Goal: Task Accomplishment & Management: Complete application form

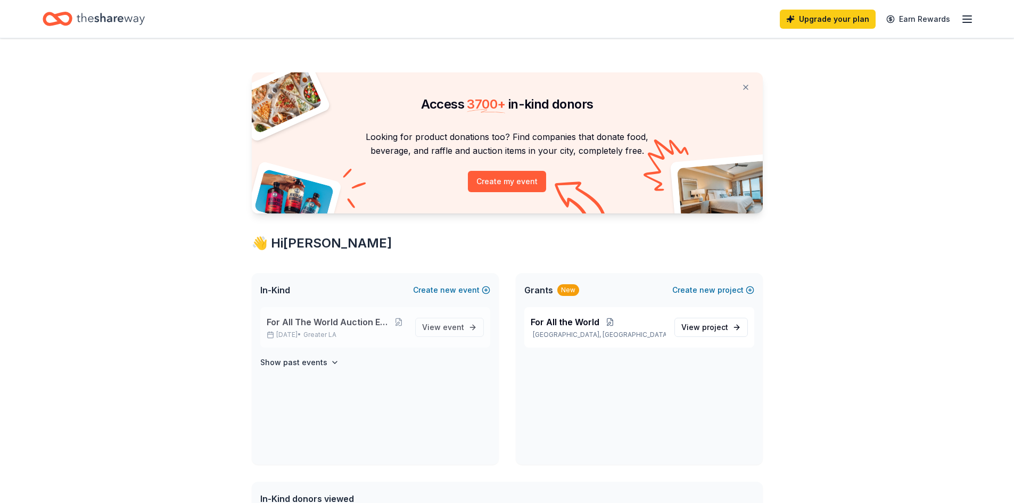
click at [353, 327] on span "For All The World Auction Extravaganza" at bounding box center [329, 322] width 124 height 13
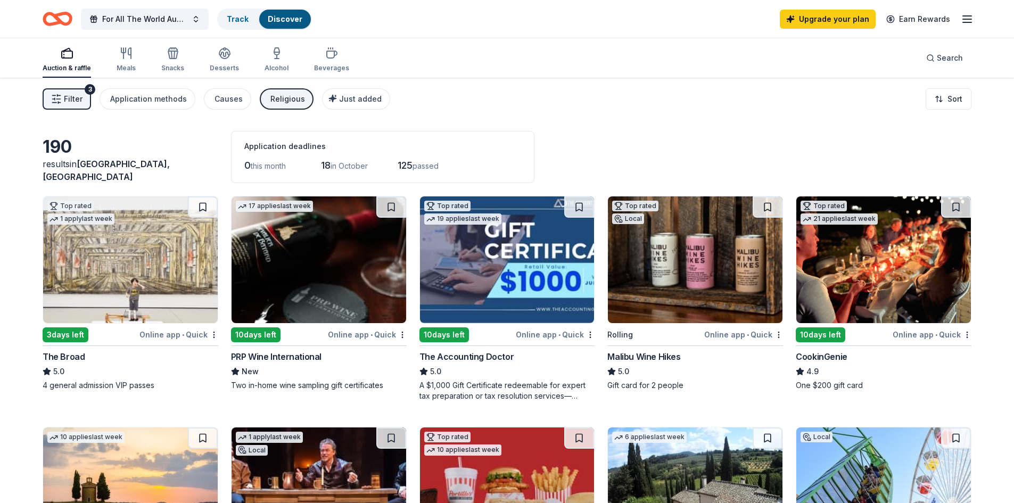
click at [287, 15] on link "Discover" at bounding box center [285, 18] width 35 height 9
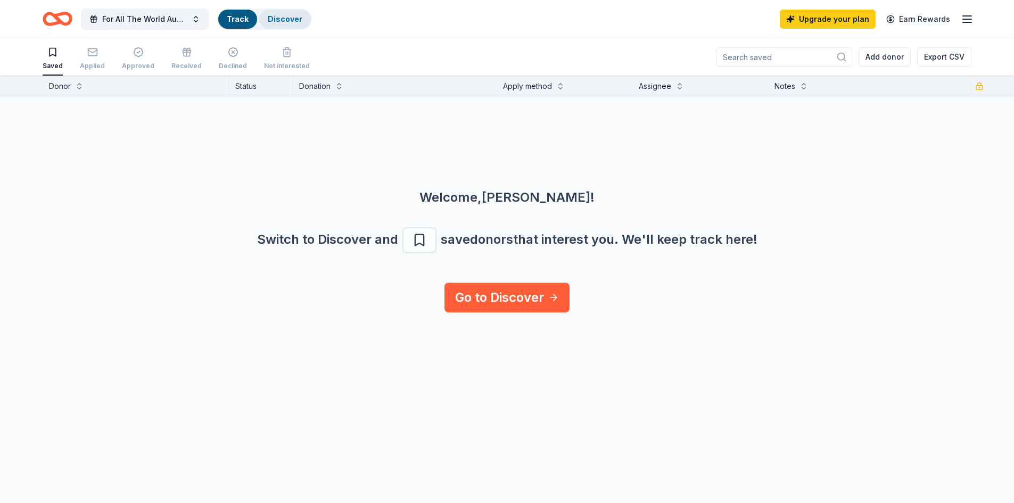
scroll to position [1, 0]
click at [286, 23] on div "Discover" at bounding box center [285, 19] width 52 height 19
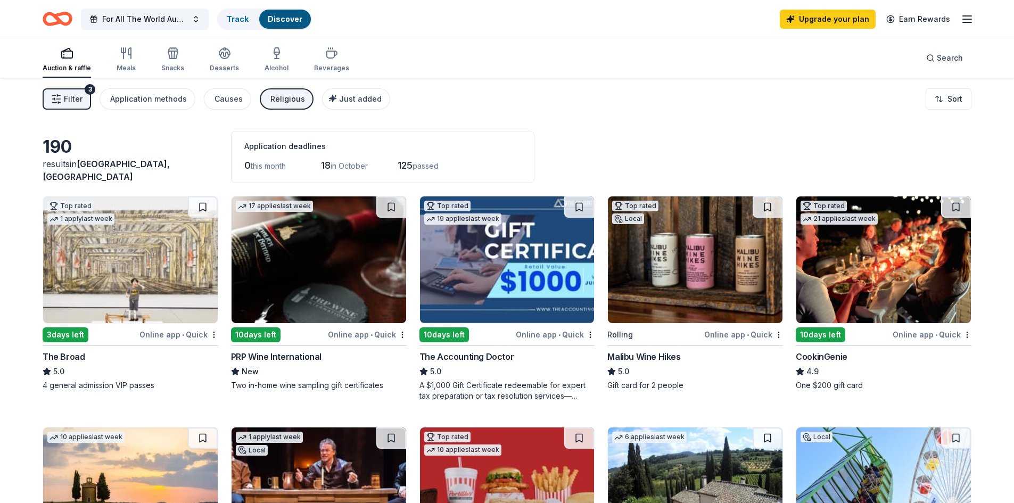
click at [55, 335] on div "3 days left" at bounding box center [66, 334] width 46 height 15
click at [827, 336] on div "10 days left" at bounding box center [821, 334] width 50 height 15
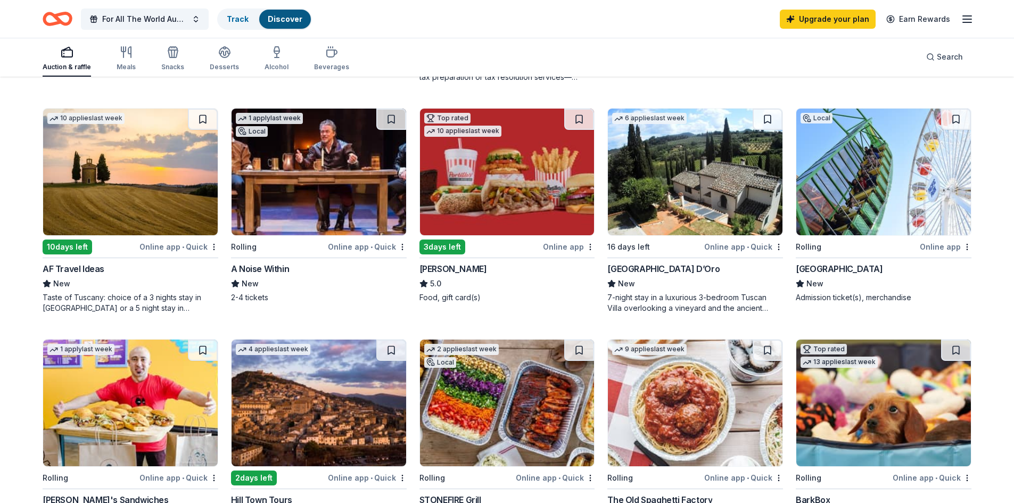
scroll to position [319, 0]
click at [878, 214] on img at bounding box center [883, 171] width 175 height 127
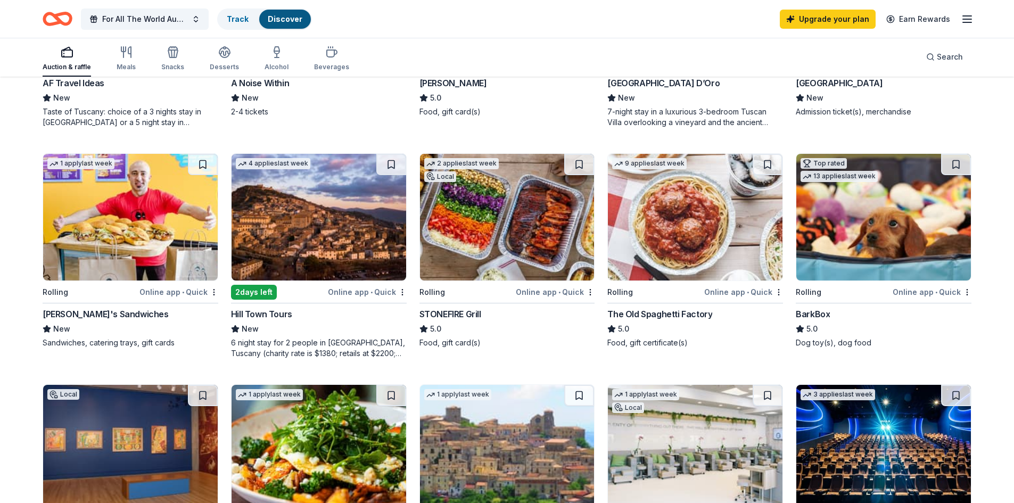
scroll to position [532, 0]
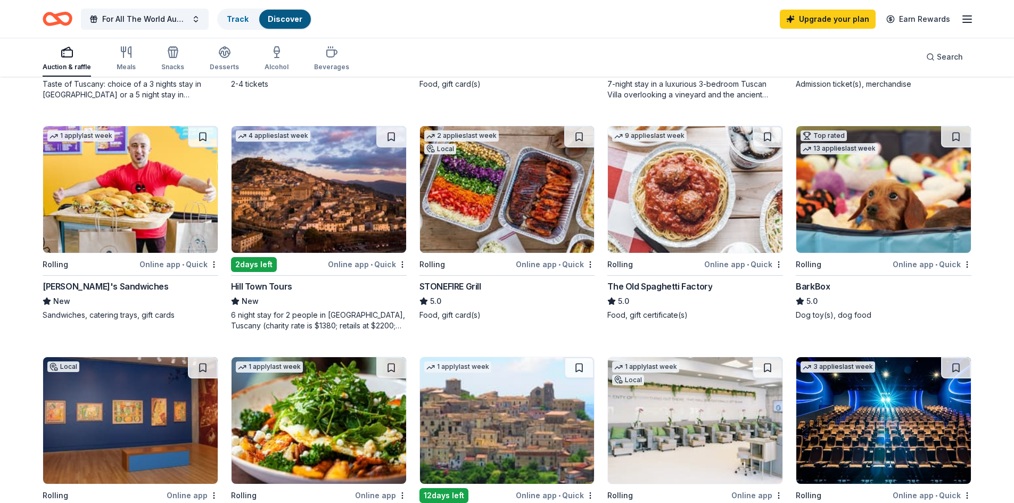
click at [676, 168] on img at bounding box center [695, 189] width 175 height 127
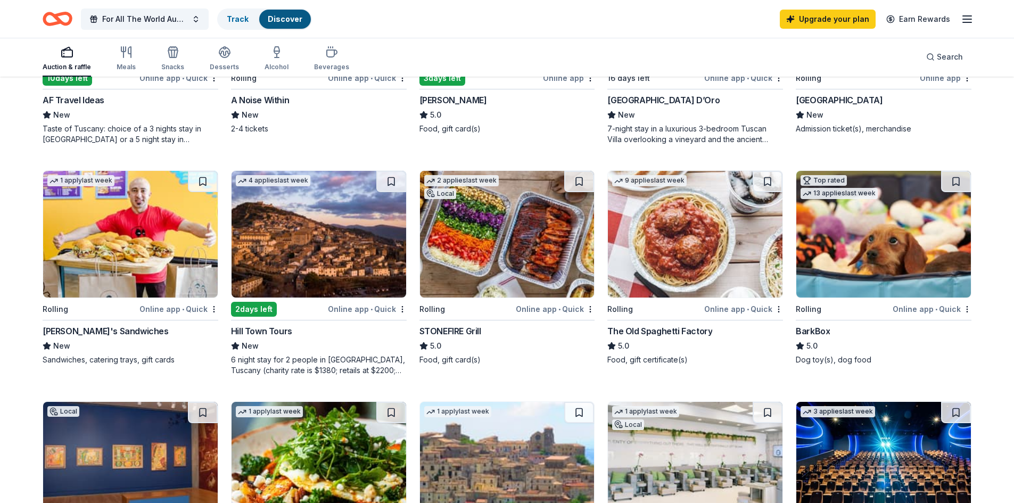
scroll to position [458, 0]
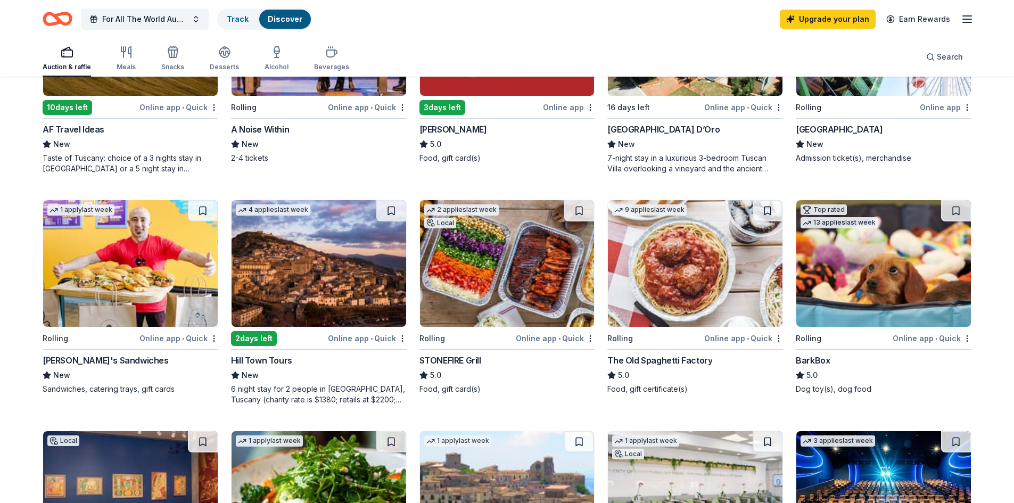
click at [533, 282] on img at bounding box center [507, 263] width 175 height 127
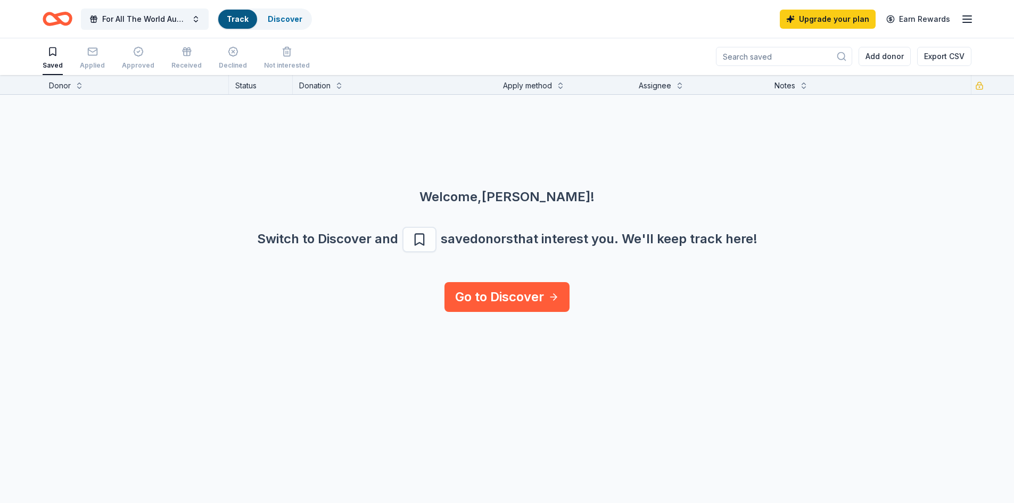
scroll to position [1, 0]
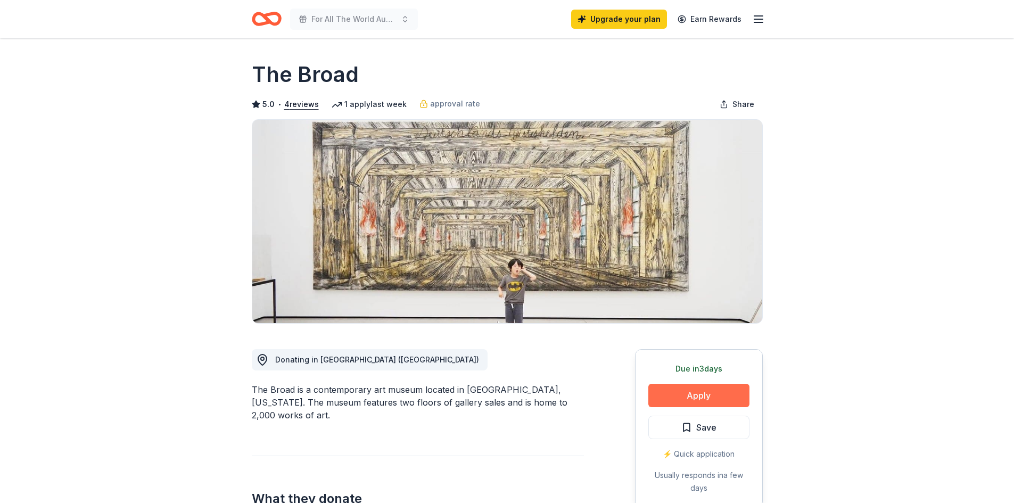
drag, startPoint x: 729, startPoint y: 407, endPoint x: 738, endPoint y: 389, distance: 20.5
click at [725, 422] on div "Due in 3 days Apply Save ⚡️ Quick application Usually responds in a few days" at bounding box center [699, 428] width 128 height 159
click at [733, 396] on button "Apply" at bounding box center [698, 395] width 101 height 23
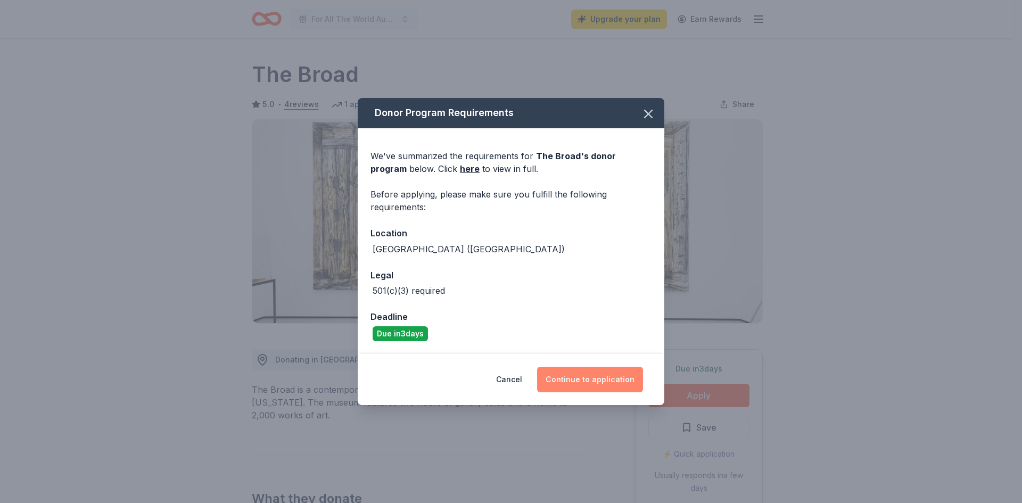
click at [608, 383] on button "Continue to application" at bounding box center [590, 380] width 106 height 26
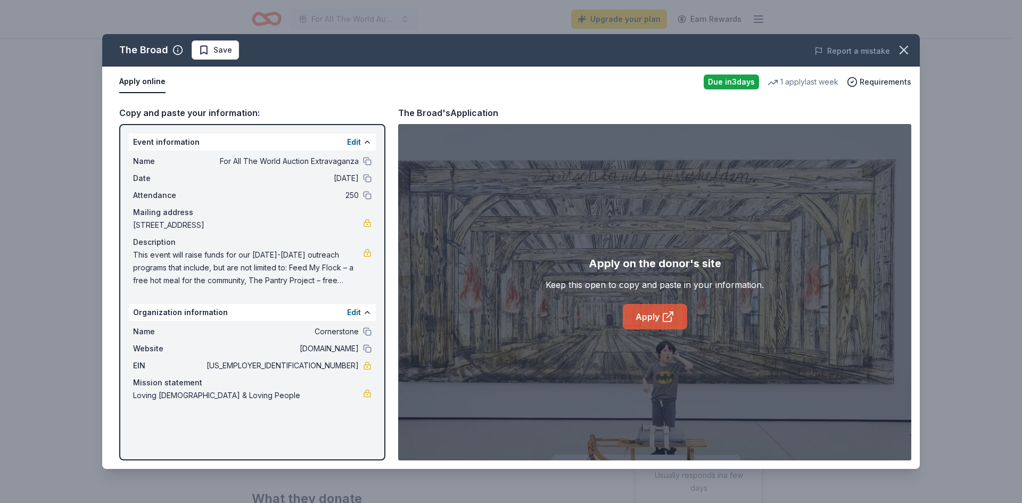
click at [648, 320] on link "Apply" at bounding box center [655, 317] width 64 height 26
click at [900, 53] on icon "button" at bounding box center [903, 49] width 7 height 7
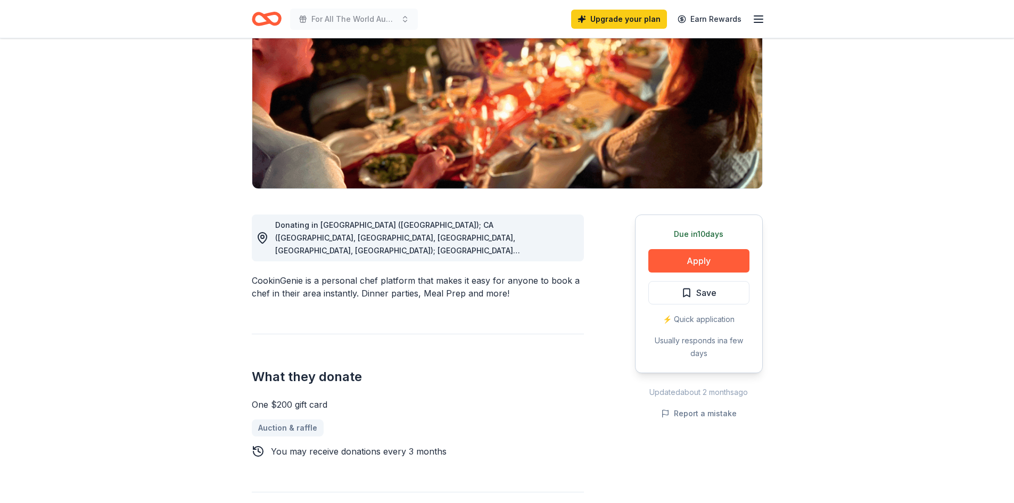
scroll to position [106, 0]
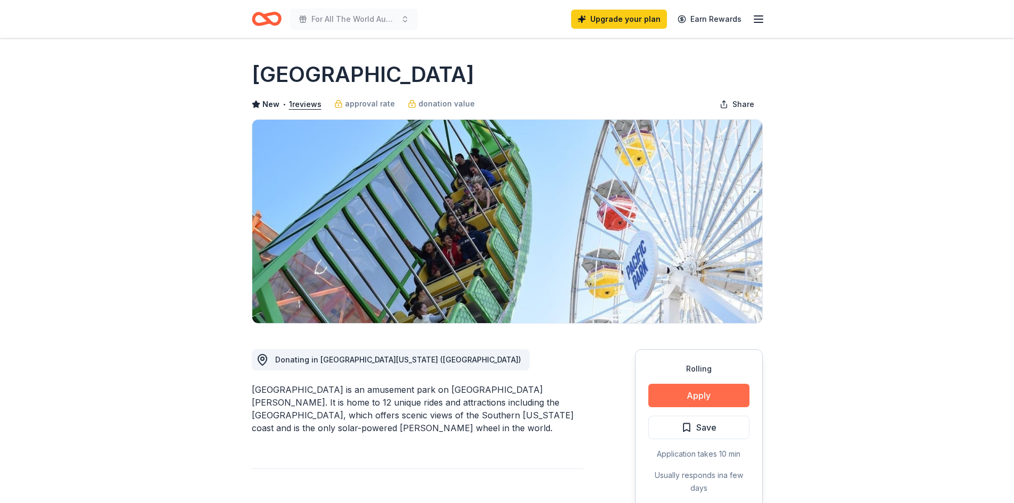
click at [679, 392] on button "Apply" at bounding box center [698, 395] width 101 height 23
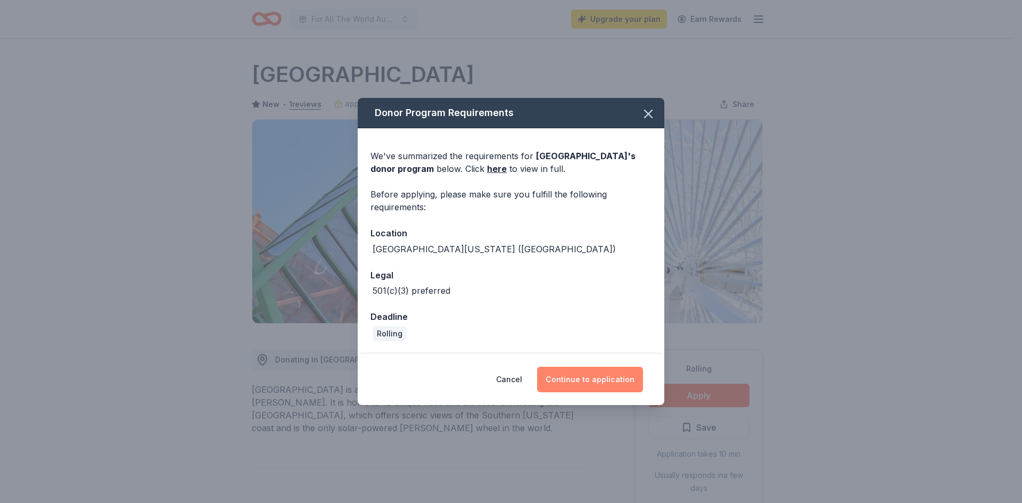
click at [573, 385] on button "Continue to application" at bounding box center [590, 380] width 106 height 26
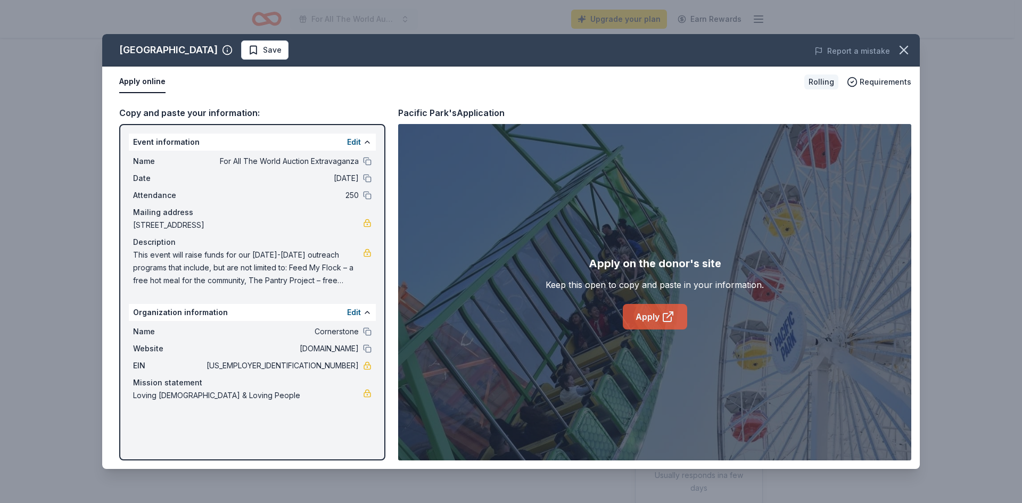
click at [651, 312] on link "Apply" at bounding box center [655, 317] width 64 height 26
click at [652, 319] on link "Apply" at bounding box center [655, 317] width 64 height 26
click at [886, 78] on span "Requirements" at bounding box center [886, 82] width 52 height 13
click at [975, 104] on div "Pacific Park Save Report a mistake Apply online Rolling Requirements Copy and p…" at bounding box center [511, 251] width 1022 height 503
click at [645, 319] on link "Apply" at bounding box center [655, 317] width 64 height 26
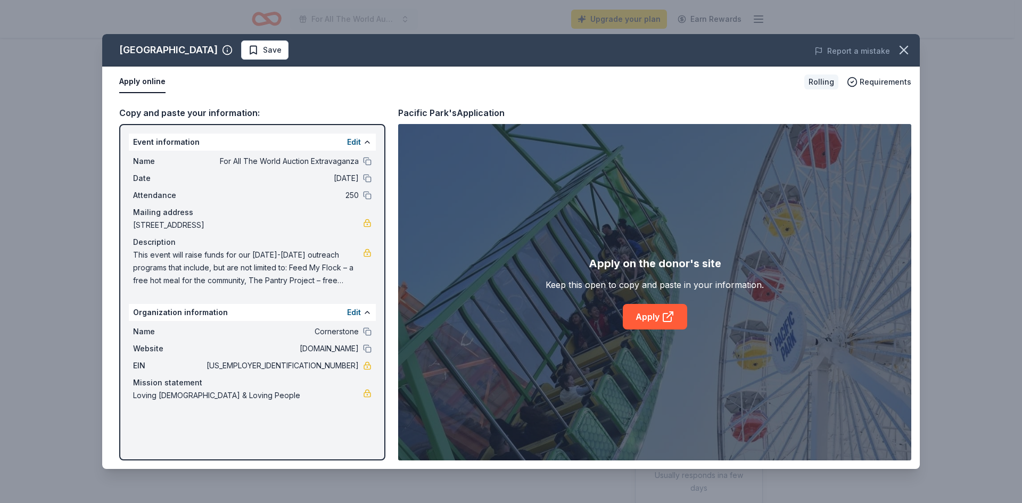
click at [146, 78] on button "Apply online" at bounding box center [142, 82] width 46 height 22
click at [906, 48] on icon "button" at bounding box center [903, 49] width 7 height 7
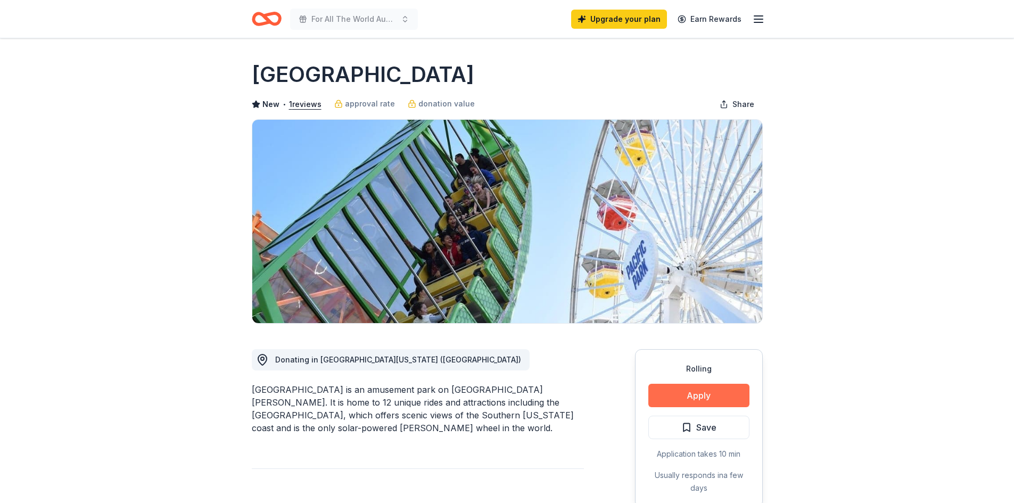
click at [689, 390] on button "Apply" at bounding box center [698, 395] width 101 height 23
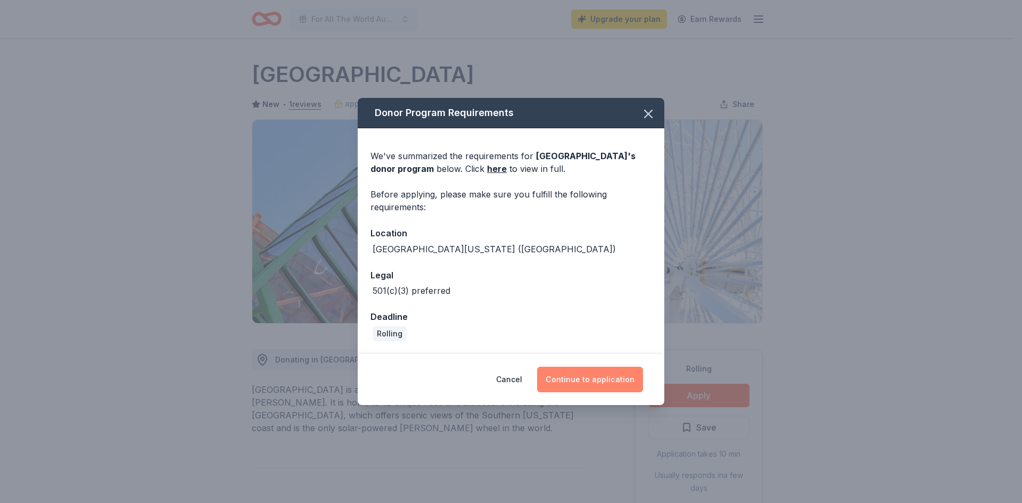
click at [608, 382] on button "Continue to application" at bounding box center [590, 380] width 106 height 26
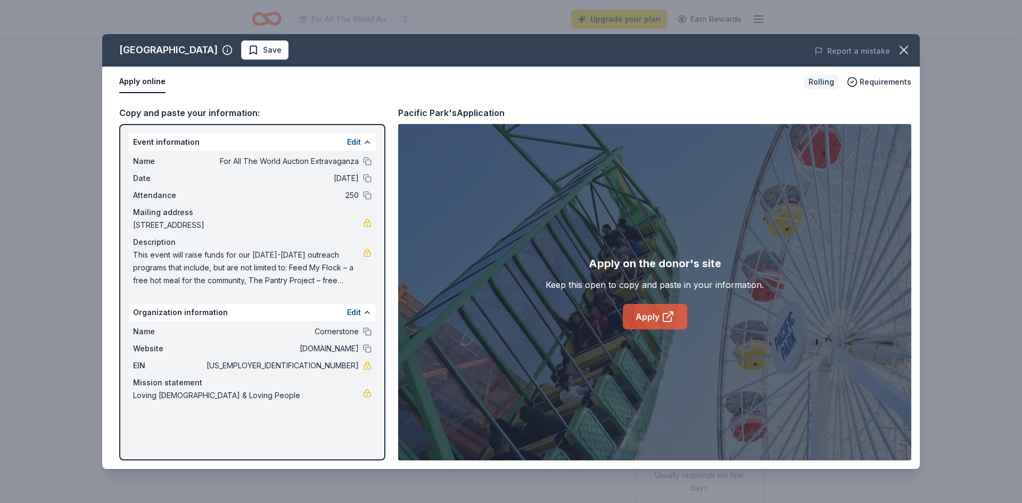
click at [664, 314] on icon at bounding box center [667, 318] width 8 height 8
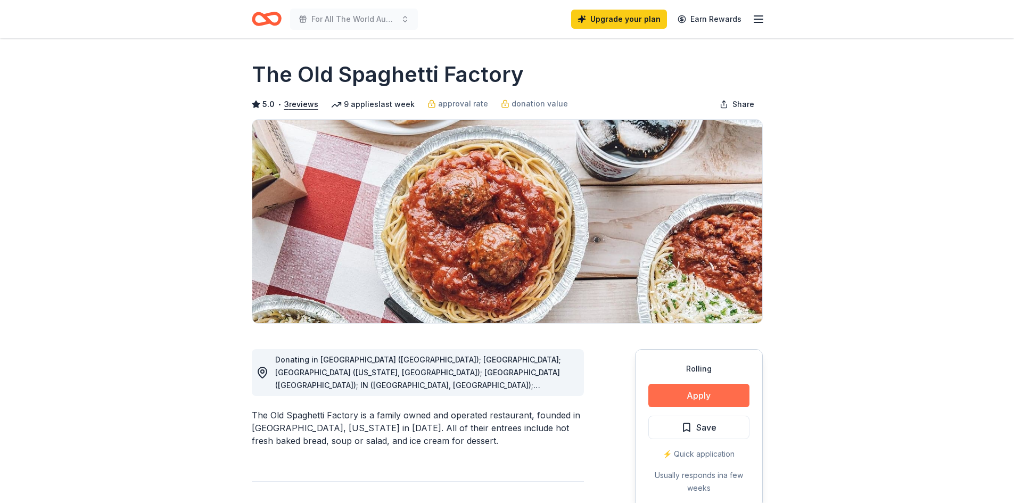
click at [698, 398] on button "Apply" at bounding box center [698, 395] width 101 height 23
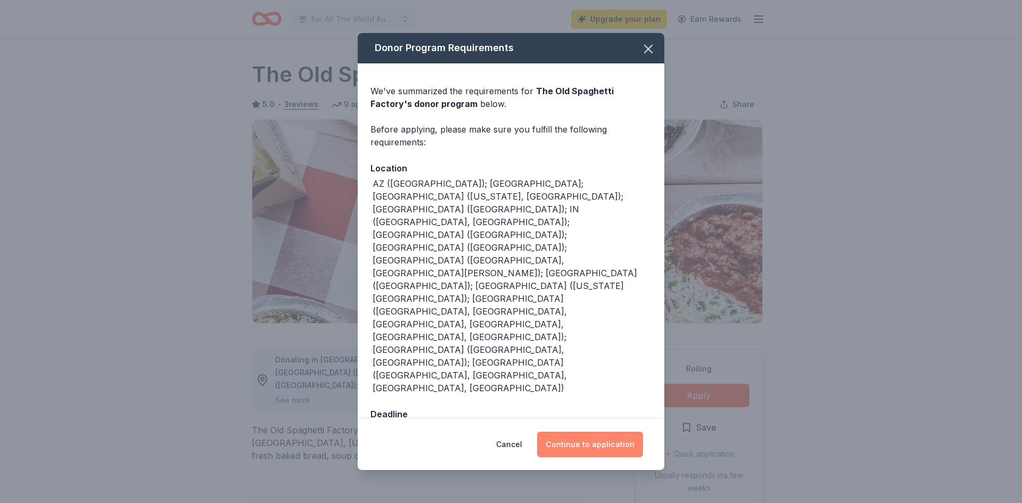
click at [601, 432] on button "Continue to application" at bounding box center [590, 445] width 106 height 26
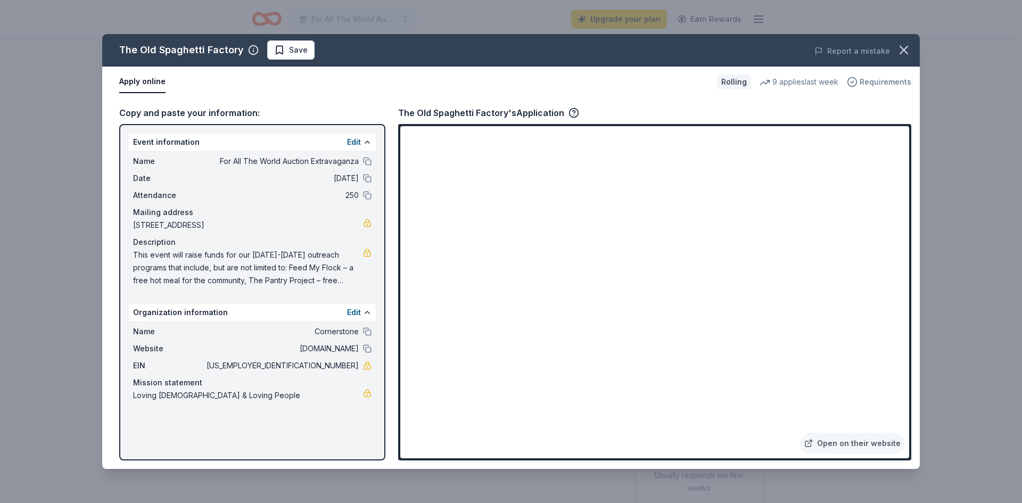
click at [869, 81] on span "Requirements" at bounding box center [886, 82] width 52 height 13
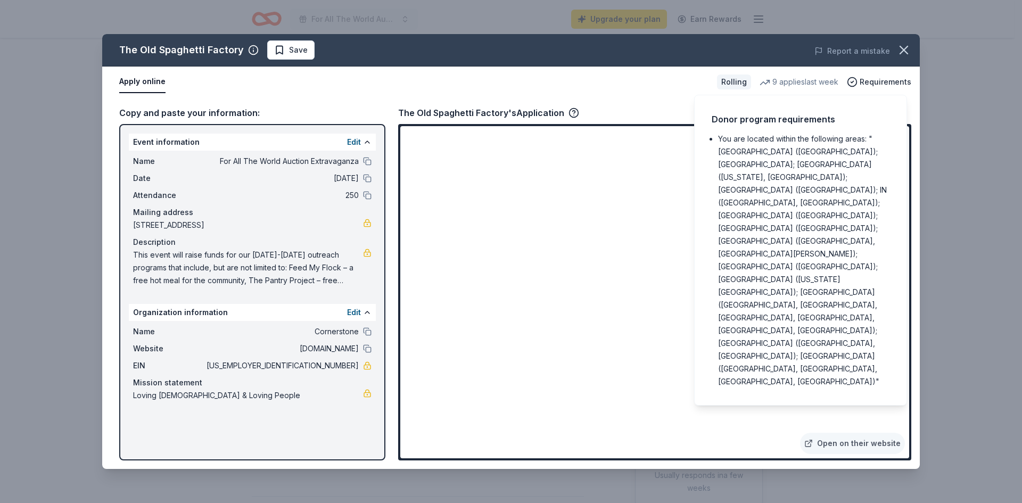
click at [1013, 186] on div "The Old Spaghetti Factory Save Report a mistake Apply online Rolling 9 applies …" at bounding box center [511, 251] width 1022 height 503
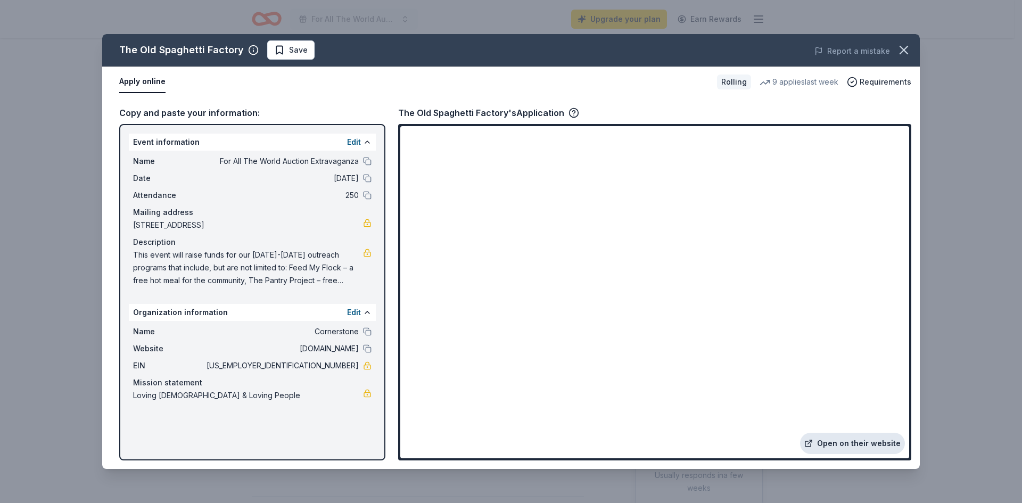
click at [861, 442] on link "Open on their website" at bounding box center [852, 443] width 105 height 21
click at [902, 52] on icon "button" at bounding box center [903, 49] width 7 height 7
